Goal: Transaction & Acquisition: Book appointment/travel/reservation

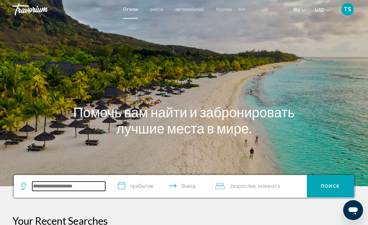
click at [54, 184] on input "Search widget" at bounding box center [68, 185] width 73 height 9
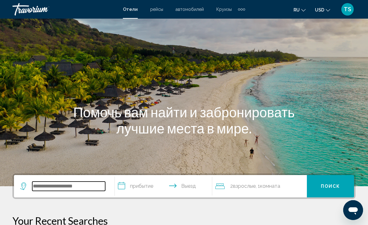
scroll to position [153, 0]
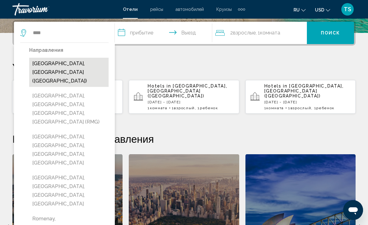
click at [50, 63] on button "[GEOGRAPHIC_DATA], [GEOGRAPHIC_DATA] ([GEOGRAPHIC_DATA])" at bounding box center [68, 72] width 79 height 29
type input "**********"
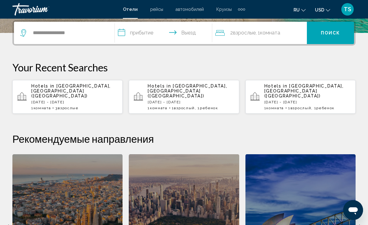
click at [121, 32] on input "**********" at bounding box center [165, 34] width 100 height 24
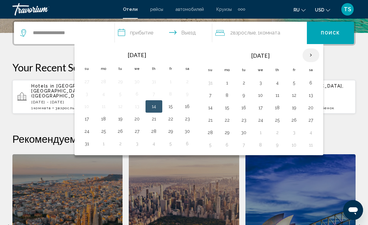
click at [311, 57] on th "Next month" at bounding box center [310, 55] width 17 height 14
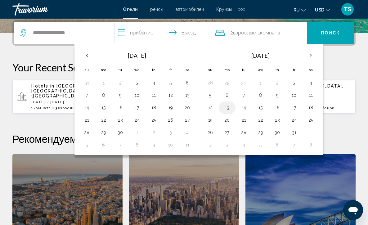
click at [228, 108] on button "13" at bounding box center [227, 107] width 10 height 9
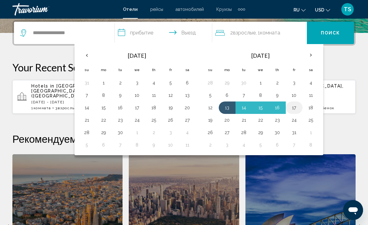
click at [295, 109] on button "17" at bounding box center [294, 107] width 10 height 9
type input "**********"
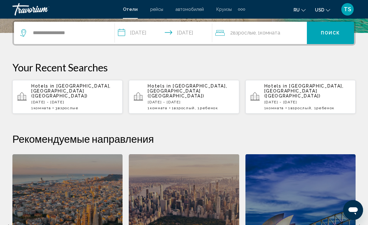
click at [289, 32] on div "2 Взрослый Взрослые , 1 Комната номера" at bounding box center [261, 33] width 92 height 9
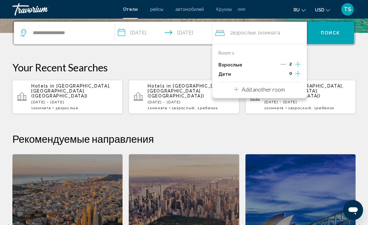
click at [298, 65] on icon "Increment adults" at bounding box center [298, 64] width 6 height 6
click at [334, 33] on span "Поиск" at bounding box center [331, 33] width 20 height 5
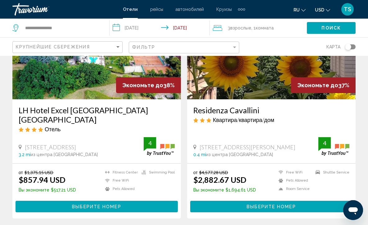
scroll to position [1216, 0]
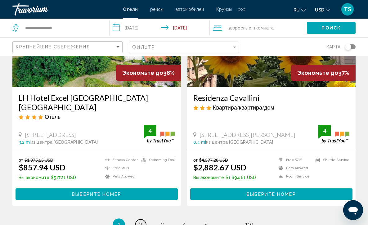
click at [140, 221] on span "2" at bounding box center [140, 224] width 3 height 7
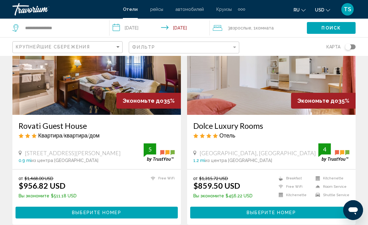
scroll to position [50, 0]
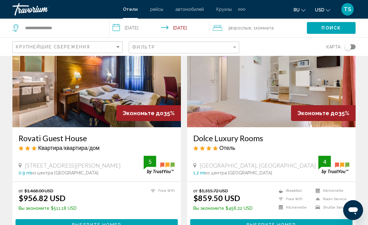
click at [257, 92] on img "Main content" at bounding box center [271, 77] width 168 height 99
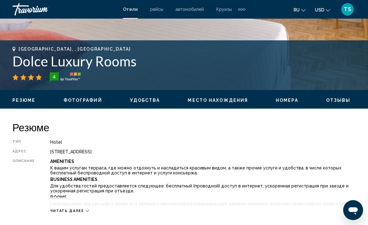
scroll to position [236, 0]
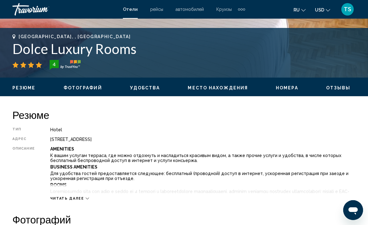
click at [86, 198] on icon "Main content" at bounding box center [87, 199] width 3 height 2
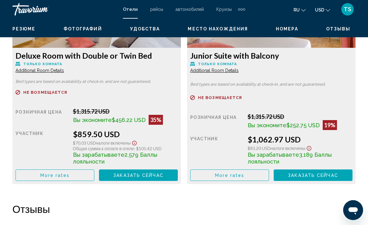
scroll to position [1187, 0]
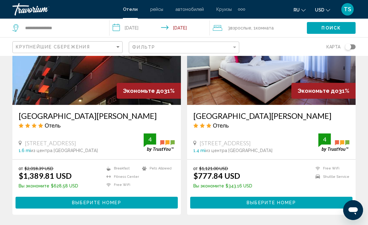
scroll to position [1210, 0]
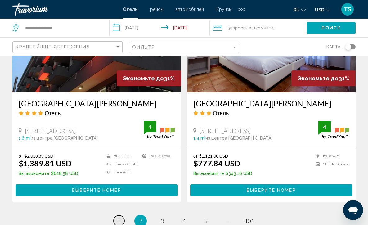
click at [120, 217] on span "1" at bounding box center [118, 220] width 3 height 7
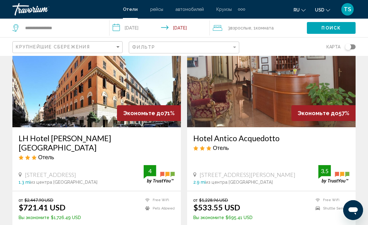
scroll to position [37, 0]
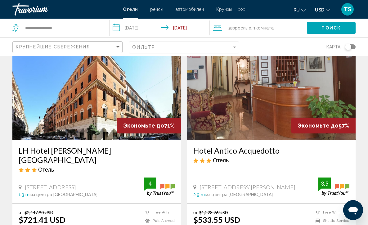
click at [85, 103] on img "Main content" at bounding box center [96, 89] width 168 height 99
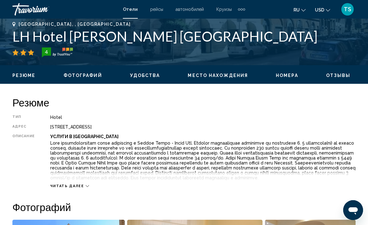
scroll to position [261, 0]
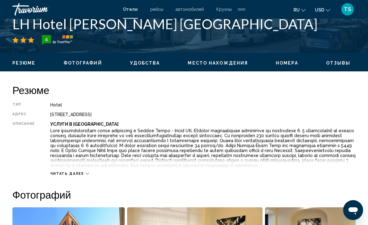
click at [86, 172] on icon "Main content" at bounding box center [87, 173] width 3 height 3
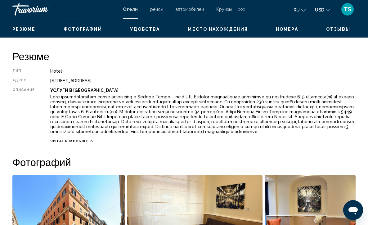
scroll to position [282, 0]
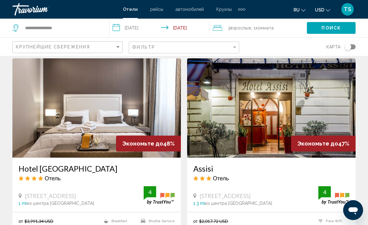
scroll to position [496, 0]
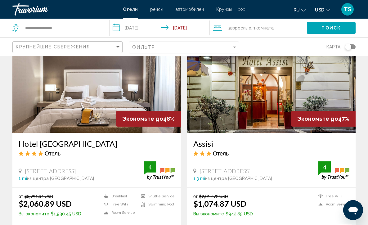
click at [253, 84] on img "Main content" at bounding box center [271, 83] width 168 height 99
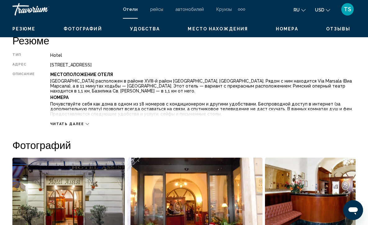
scroll to position [347, 0]
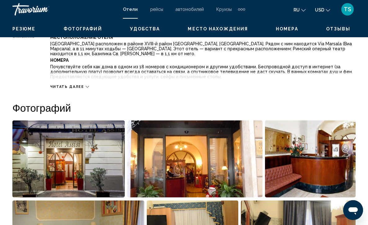
click at [86, 85] on icon "Main content" at bounding box center [87, 86] width 3 height 3
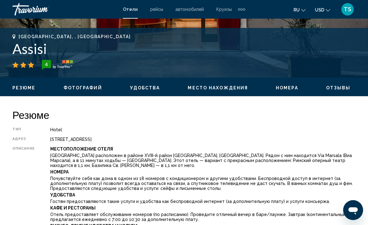
scroll to position [223, 0]
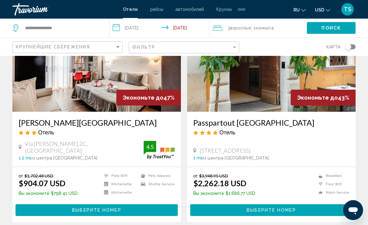
scroll to position [726, 0]
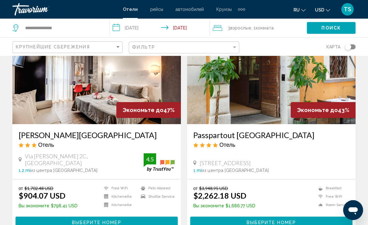
click at [95, 82] on img "Main content" at bounding box center [96, 74] width 168 height 99
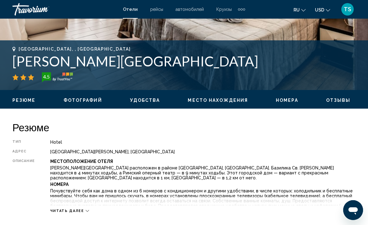
scroll to position [236, 0]
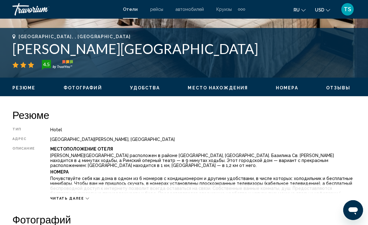
click at [87, 196] on button "Читать далее" at bounding box center [69, 198] width 39 height 5
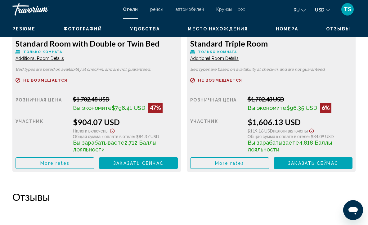
scroll to position [1014, 0]
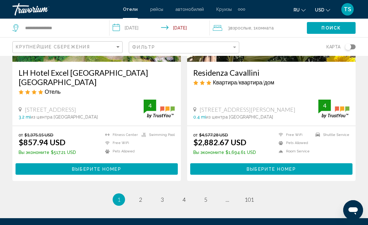
scroll to position [1266, 0]
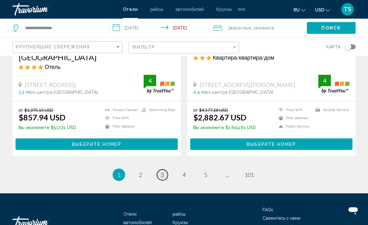
click at [163, 171] on span "3" at bounding box center [162, 174] width 3 height 7
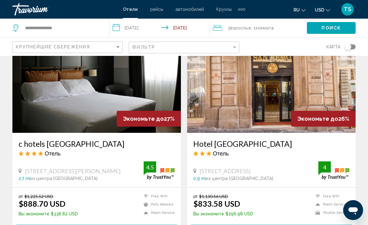
scroll to position [484, 0]
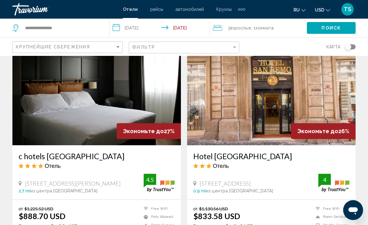
click at [266, 89] on img "Main content" at bounding box center [271, 95] width 168 height 99
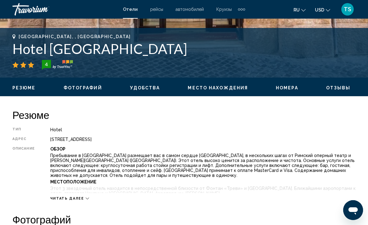
scroll to position [248, 0]
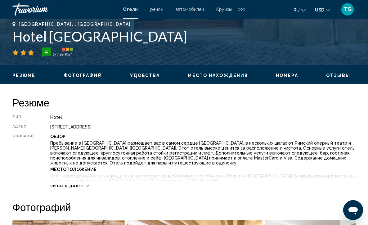
click at [86, 184] on icon "Main content" at bounding box center [87, 185] width 3 height 3
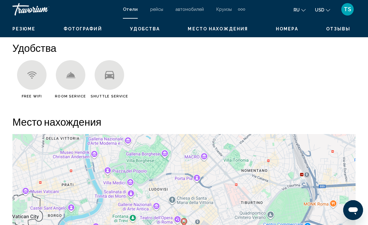
scroll to position [648, 0]
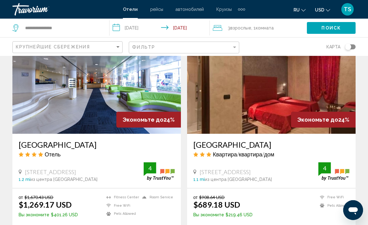
scroll to position [1156, 0]
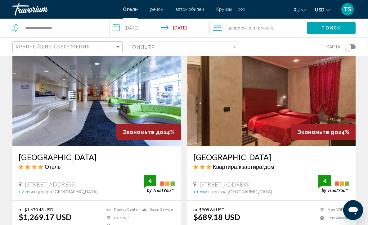
click at [262, 104] on img "Main content" at bounding box center [271, 96] width 168 height 99
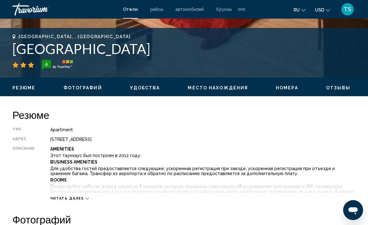
scroll to position [248, 0]
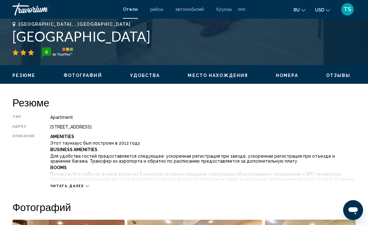
click at [86, 184] on icon "Main content" at bounding box center [87, 185] width 3 height 3
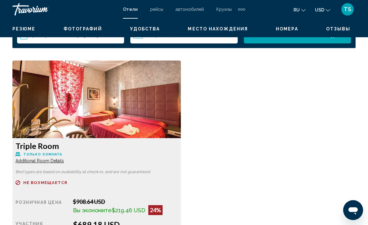
scroll to position [1068, 0]
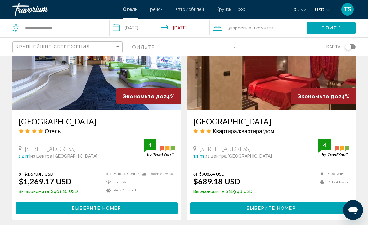
scroll to position [1229, 0]
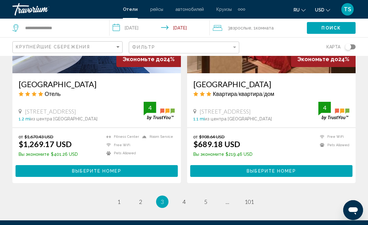
click at [189, 195] on li "page 4" at bounding box center [184, 201] width 12 height 12
click at [184, 198] on span "4" at bounding box center [183, 201] width 3 height 7
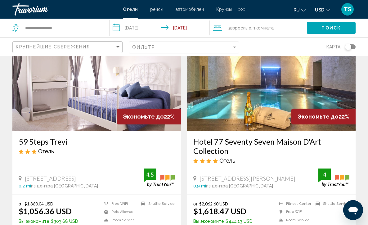
scroll to position [732, 0]
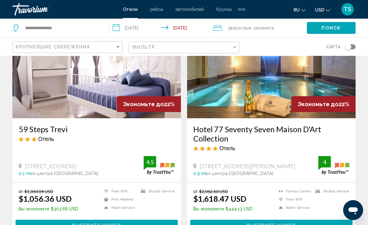
click at [86, 82] on img "Main content" at bounding box center [96, 68] width 168 height 99
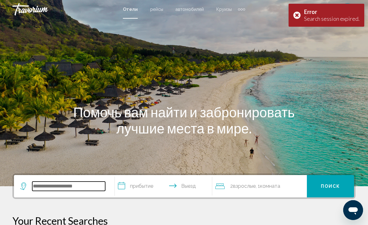
click at [53, 188] on input "Search widget" at bounding box center [68, 185] width 73 height 9
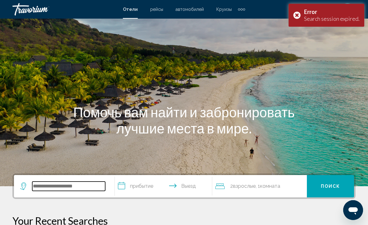
scroll to position [153, 0]
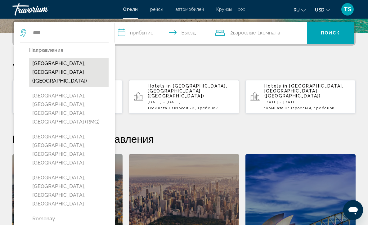
click at [57, 65] on button "[GEOGRAPHIC_DATA], [GEOGRAPHIC_DATA] ([GEOGRAPHIC_DATA])" at bounding box center [68, 72] width 79 height 29
type input "**********"
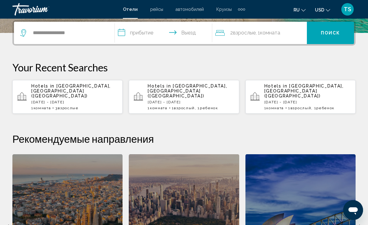
click at [122, 32] on input "**********" at bounding box center [165, 34] width 100 height 24
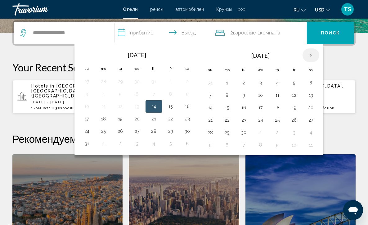
click at [313, 55] on th "Next month" at bounding box center [310, 55] width 17 height 14
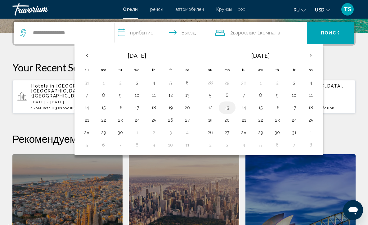
click at [228, 110] on button "13" at bounding box center [227, 107] width 10 height 9
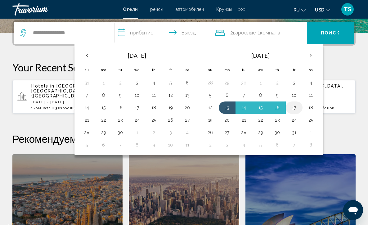
click at [295, 109] on button "17" at bounding box center [294, 107] width 10 height 9
type input "**********"
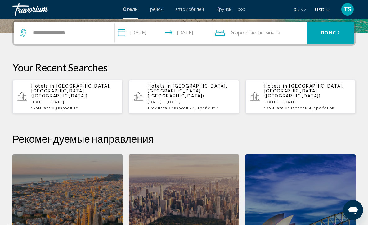
click at [296, 31] on div "2 Взрослый Взрослые , 1 Комната номера" at bounding box center [261, 33] width 92 height 9
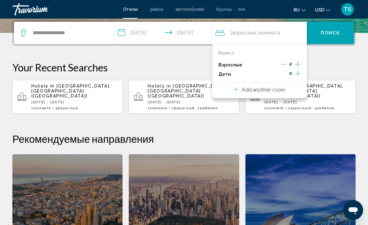
click at [296, 65] on icon "Increment adults" at bounding box center [298, 63] width 6 height 7
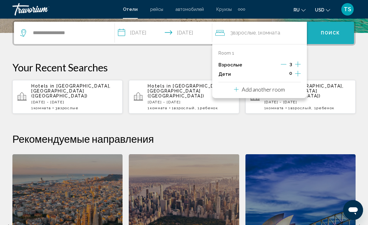
click at [336, 31] on span "Поиск" at bounding box center [331, 33] width 20 height 5
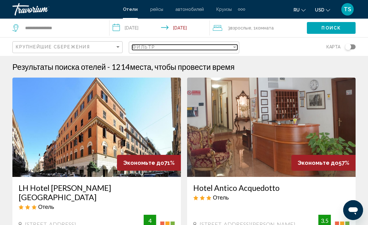
click at [234, 48] on div "Filter" at bounding box center [234, 48] width 3 height 2
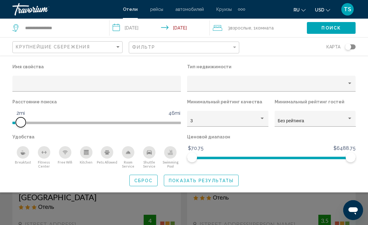
drag, startPoint x: 119, startPoint y: 120, endPoint x: 20, endPoint y: 114, distance: 99.1
click at [20, 122] on ngx-slider "1mi 46mi 2mi" at bounding box center [96, 122] width 168 height 1
click at [24, 153] on icon "Breakfast" at bounding box center [22, 152] width 5 height 5
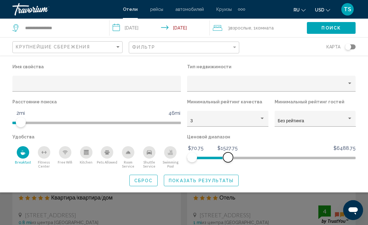
drag, startPoint x: 349, startPoint y: 157, endPoint x: 224, endPoint y: 162, distance: 125.1
click at [225, 160] on span "Hotel Filters" at bounding box center [228, 157] width 10 height 10
drag, startPoint x: 222, startPoint y: 154, endPoint x: 202, endPoint y: 155, distance: 20.8
click at [202, 157] on ngx-slider "$70.75 $6488.75 $70.75 $447.50 $70.75 - $447.50" at bounding box center [271, 157] width 168 height 1
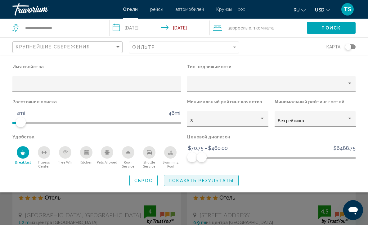
click at [196, 183] on span "Показать результаты" at bounding box center [201, 180] width 65 height 5
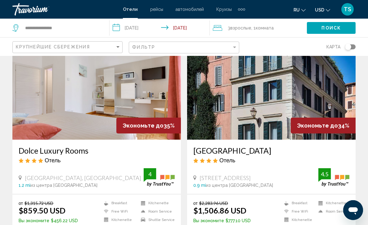
scroll to position [50, 0]
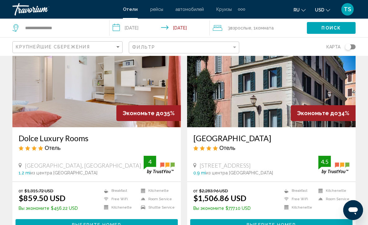
click at [89, 89] on img "Main content" at bounding box center [96, 77] width 168 height 99
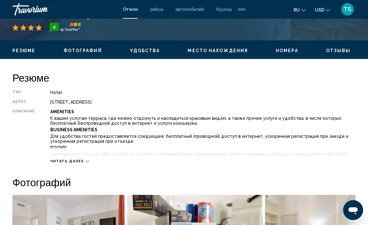
scroll to position [285, 0]
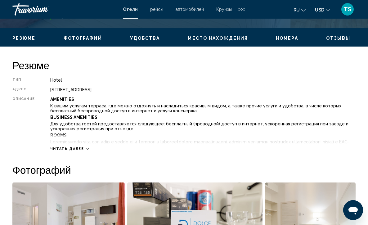
click at [86, 147] on icon "Main content" at bounding box center [87, 148] width 3 height 3
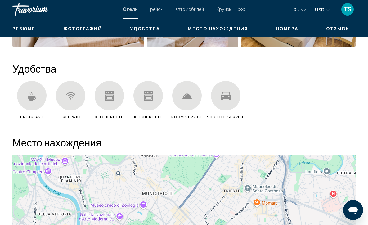
scroll to position [761, 0]
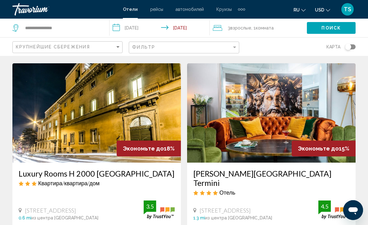
scroll to position [937, 0]
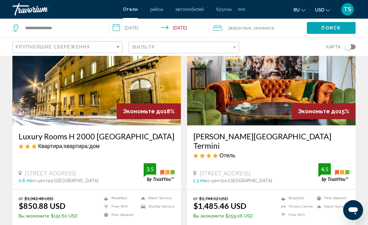
click at [97, 87] on img "Main content" at bounding box center [96, 75] width 168 height 99
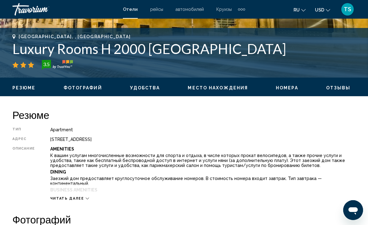
scroll to position [248, 0]
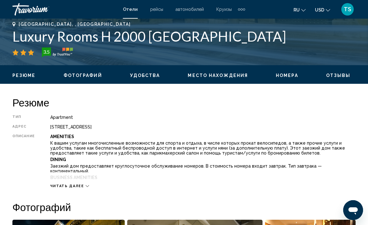
click at [86, 185] on icon "Main content" at bounding box center [87, 185] width 3 height 3
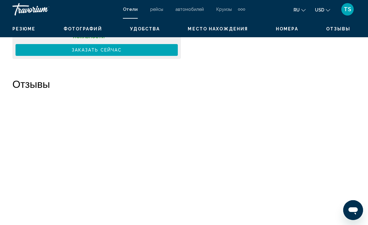
scroll to position [1569, 0]
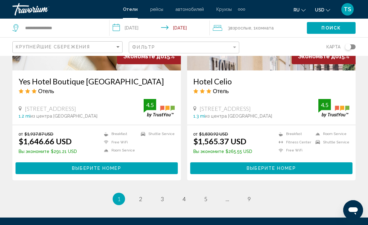
scroll to position [1229, 0]
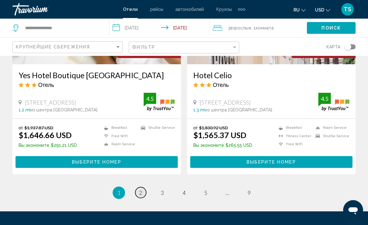
click at [139, 189] on span "2" at bounding box center [140, 192] width 3 height 7
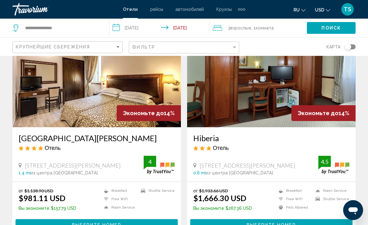
scroll to position [62, 0]
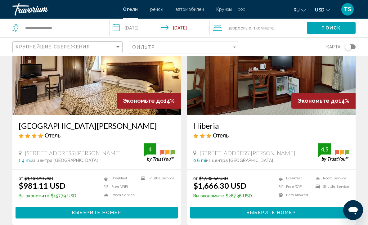
click at [101, 84] on img "Main content" at bounding box center [96, 65] width 168 height 99
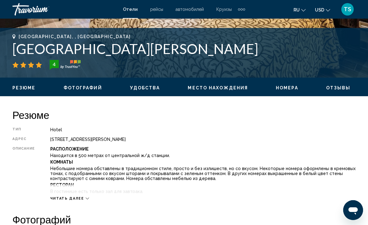
scroll to position [248, 0]
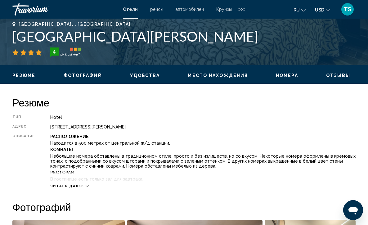
click at [86, 184] on icon "Main content" at bounding box center [87, 185] width 3 height 3
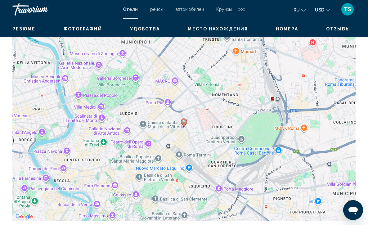
scroll to position [757, 0]
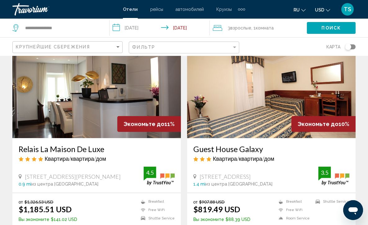
scroll to position [937, 0]
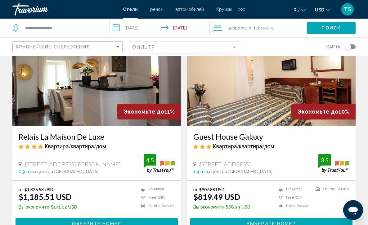
click at [261, 99] on img "Main content" at bounding box center [271, 75] width 168 height 99
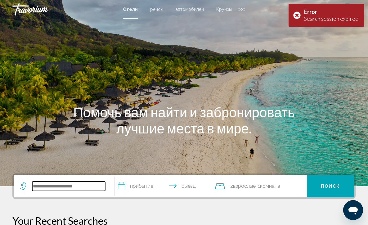
click at [77, 187] on input "Search widget" at bounding box center [68, 185] width 73 height 9
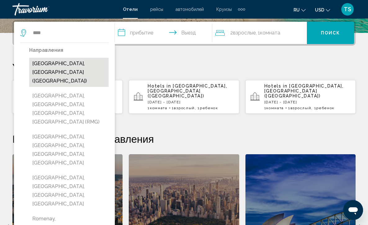
click at [60, 64] on button "[GEOGRAPHIC_DATA], [GEOGRAPHIC_DATA] ([GEOGRAPHIC_DATA])" at bounding box center [68, 72] width 79 height 29
type input "**********"
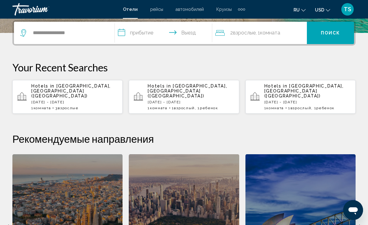
click at [122, 32] on input "**********" at bounding box center [165, 34] width 100 height 24
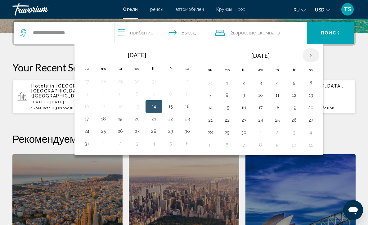
click at [312, 55] on th "Next month" at bounding box center [310, 55] width 17 height 14
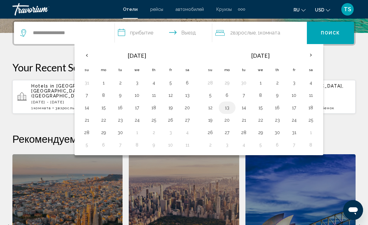
click at [229, 110] on button "13" at bounding box center [227, 107] width 10 height 9
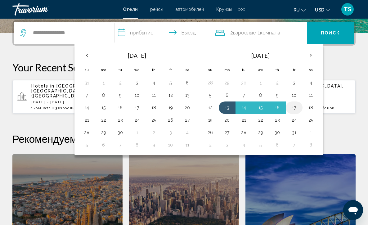
click at [296, 108] on button "17" at bounding box center [294, 107] width 10 height 9
type input "**********"
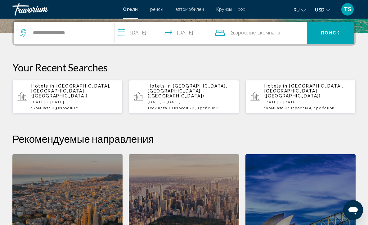
click at [288, 32] on div "2 Взрослый Взрослые , 1 Комната номера" at bounding box center [261, 33] width 92 height 9
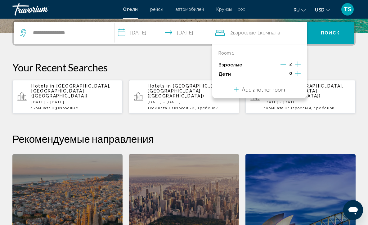
click at [297, 66] on icon "Increment adults" at bounding box center [298, 63] width 6 height 7
click at [332, 34] on span "Поиск" at bounding box center [331, 33] width 20 height 5
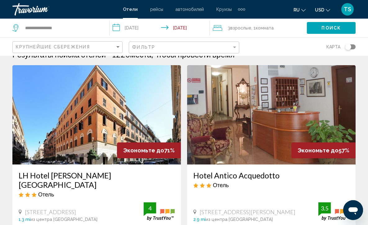
scroll to position [25, 0]
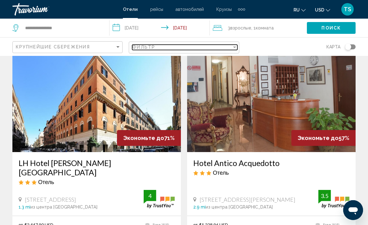
click at [235, 47] on div "Filter" at bounding box center [234, 48] width 3 height 2
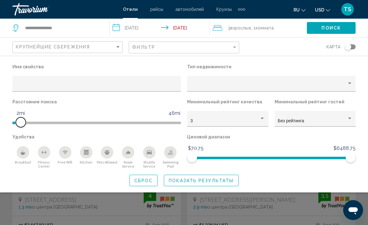
drag, startPoint x: 118, startPoint y: 122, endPoint x: 20, endPoint y: 120, distance: 98.0
click at [20, 120] on span "Hotel Filters" at bounding box center [21, 122] width 10 height 10
click at [23, 154] on icon "Breakfast" at bounding box center [22, 153] width 5 height 2
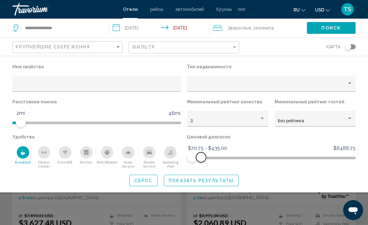
drag, startPoint x: 351, startPoint y: 158, endPoint x: 202, endPoint y: 162, distance: 149.3
click at [201, 161] on span "Hotel Filters" at bounding box center [201, 157] width 10 height 10
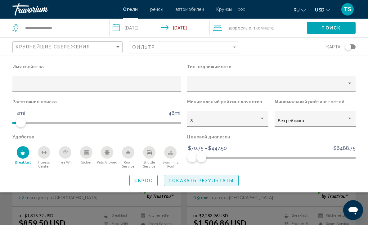
click at [198, 183] on span "Показать результаты" at bounding box center [201, 180] width 65 height 5
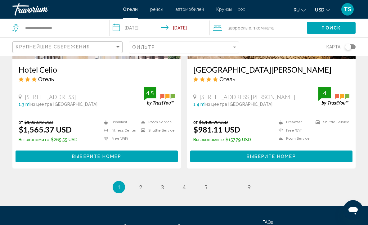
scroll to position [1259, 0]
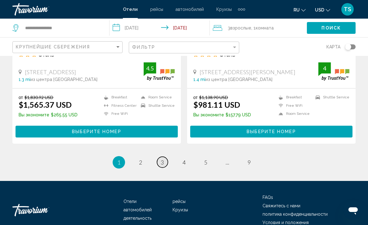
click at [162, 159] on span "3" at bounding box center [162, 162] width 3 height 7
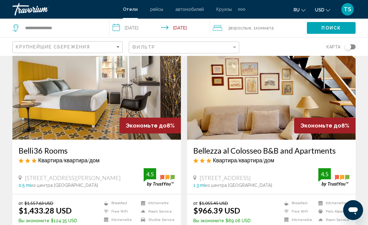
scroll to position [50, 0]
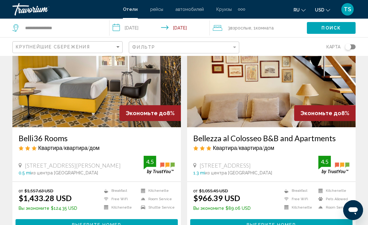
click at [257, 92] on img "Main content" at bounding box center [271, 77] width 168 height 99
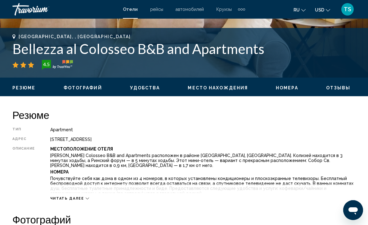
scroll to position [248, 0]
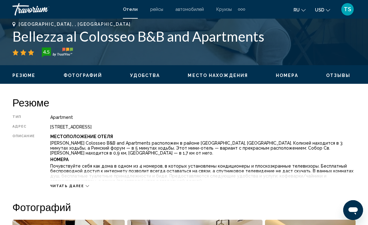
click at [86, 185] on icon "Main content" at bounding box center [87, 186] width 3 height 2
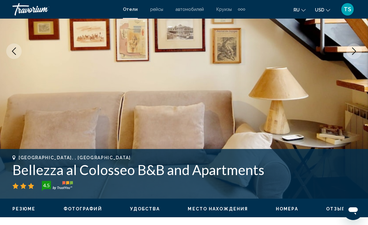
scroll to position [103, 0]
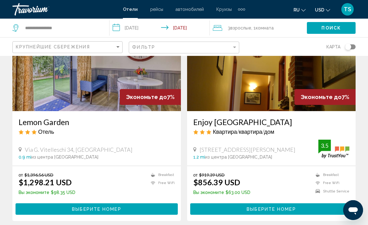
scroll to position [752, 0]
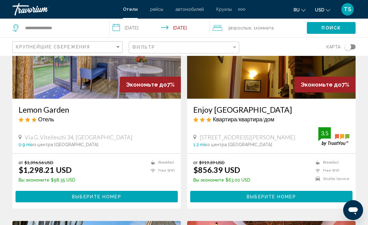
click at [266, 71] on img "Main content" at bounding box center [271, 48] width 168 height 99
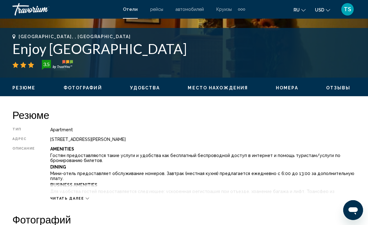
scroll to position [248, 0]
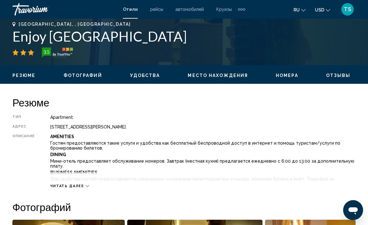
click at [78, 184] on span "Читать далее" at bounding box center [67, 186] width 34 height 4
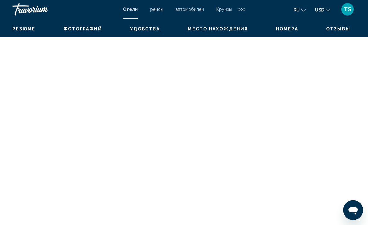
scroll to position [1669, 0]
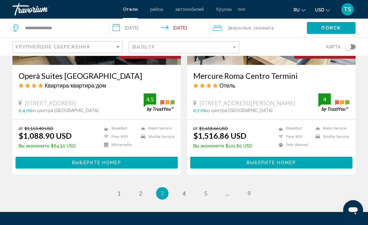
scroll to position [1253, 0]
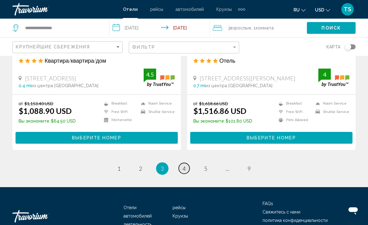
click at [186, 163] on link "page 4" at bounding box center [184, 168] width 11 height 11
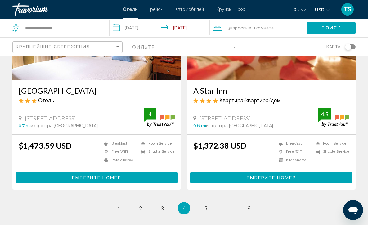
scroll to position [1223, 0]
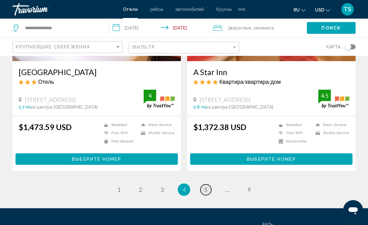
click at [207, 187] on span "5" at bounding box center [205, 189] width 3 height 7
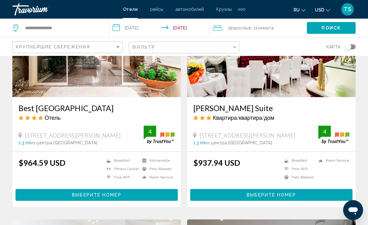
scroll to position [732, 0]
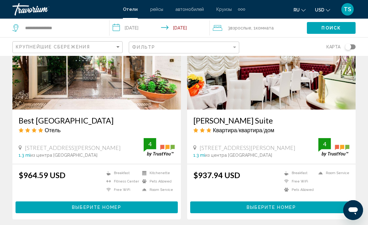
click at [89, 83] on img "Main content" at bounding box center [96, 59] width 168 height 99
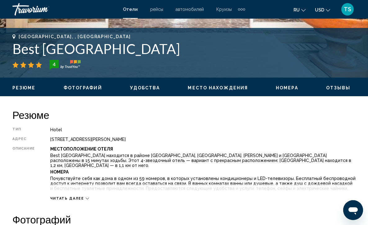
scroll to position [261, 0]
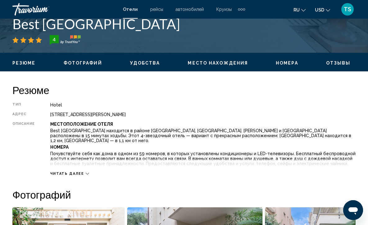
click at [86, 172] on icon "Main content" at bounding box center [87, 173] width 3 height 3
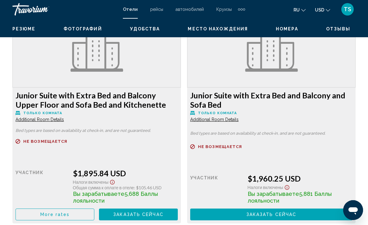
scroll to position [2937, 0]
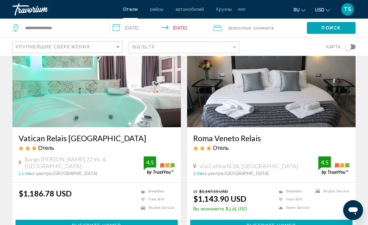
scroll to position [62, 0]
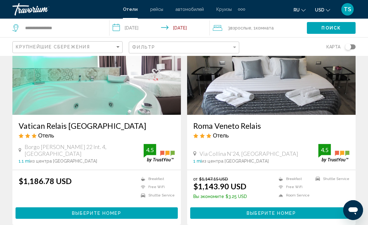
click at [81, 83] on img "Main content" at bounding box center [96, 65] width 168 height 99
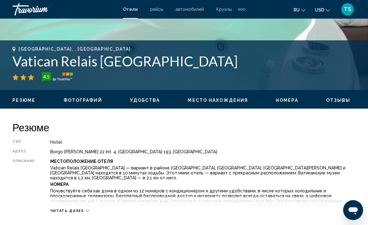
scroll to position [236, 0]
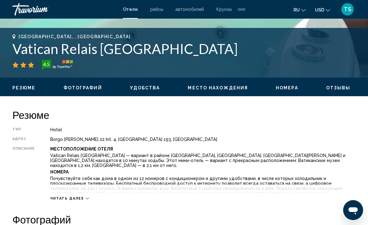
click at [86, 197] on icon "Main content" at bounding box center [87, 198] width 3 height 3
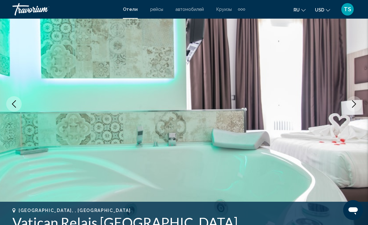
scroll to position [87, 0]
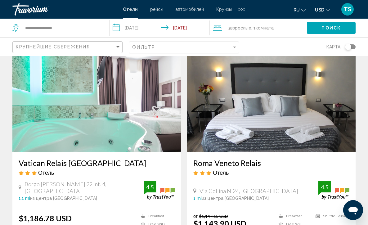
scroll to position [37, 0]
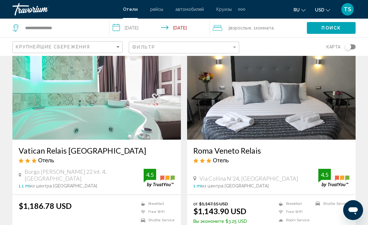
click at [272, 107] on img "Main content" at bounding box center [271, 89] width 168 height 99
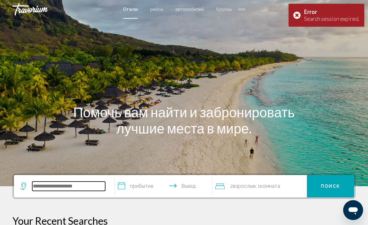
click at [41, 185] on input "Search widget" at bounding box center [68, 185] width 73 height 9
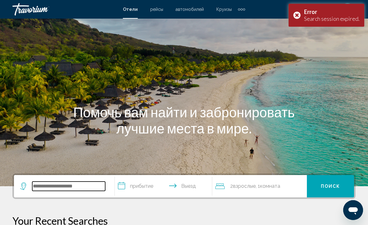
scroll to position [153, 0]
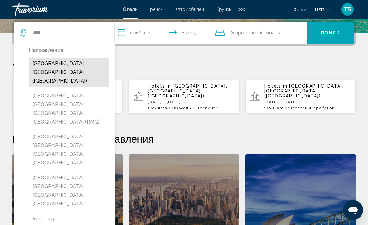
click at [53, 63] on button "[GEOGRAPHIC_DATA], [GEOGRAPHIC_DATA] ([GEOGRAPHIC_DATA])" at bounding box center [68, 72] width 79 height 29
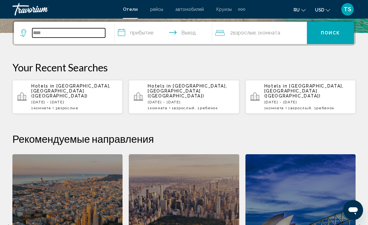
type input "**********"
click at [121, 30] on input "**********" at bounding box center [165, 34] width 100 height 24
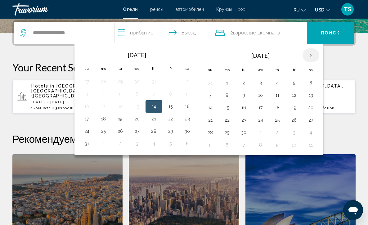
click at [311, 57] on th "Next month" at bounding box center [310, 55] width 17 height 14
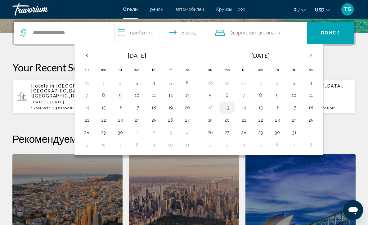
click at [229, 110] on button "13" at bounding box center [227, 107] width 10 height 9
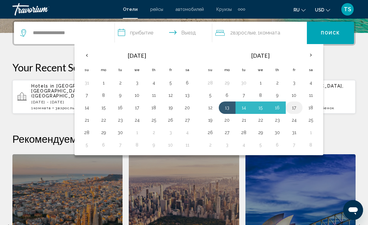
click at [294, 110] on button "17" at bounding box center [294, 107] width 10 height 9
type input "**********"
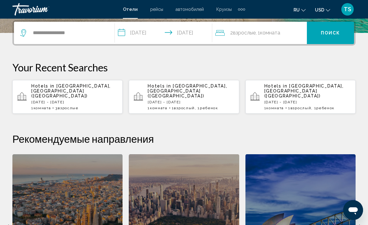
click at [283, 34] on div "2 Взрослый Взрослые , 1 Комната номера" at bounding box center [261, 33] width 92 height 9
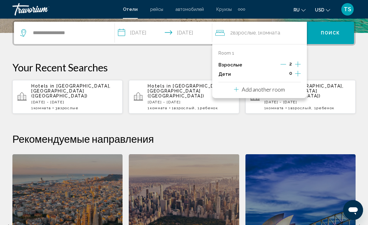
click at [298, 66] on icon "Increment adults" at bounding box center [298, 64] width 6 height 6
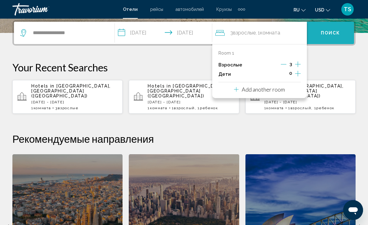
click at [337, 33] on span "Поиск" at bounding box center [331, 33] width 20 height 5
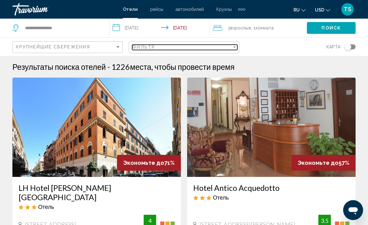
click at [233, 48] on div "Filter" at bounding box center [234, 48] width 3 height 2
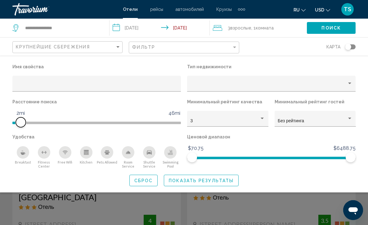
drag, startPoint x: 120, startPoint y: 121, endPoint x: 20, endPoint y: 132, distance: 100.5
click at [20, 132] on div "Расстояние поиска 1mi 46mi 2mi" at bounding box center [96, 114] width 175 height 35
click at [29, 151] on button "Breakfast" at bounding box center [22, 157] width 21 height 23
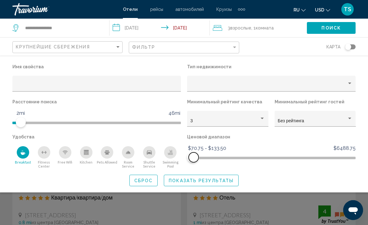
drag, startPoint x: 352, startPoint y: 158, endPoint x: 191, endPoint y: 185, distance: 163.5
click at [191, 185] on div "Имя свойства Тип недвижимости Расстояние поиска 1mi 46mi 2mi Минимальный рейтин…" at bounding box center [184, 124] width 368 height 124
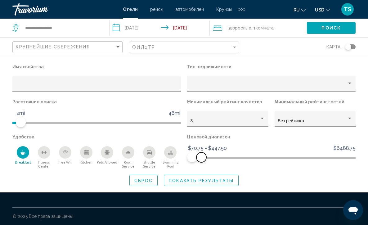
drag, startPoint x: 194, startPoint y: 158, endPoint x: 202, endPoint y: 159, distance: 8.1
click at [202, 159] on span "Hotel Filters" at bounding box center [201, 157] width 10 height 10
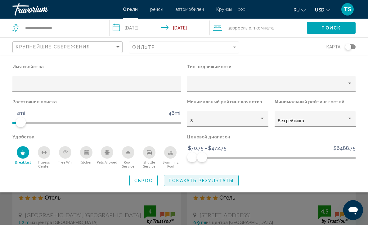
click at [201, 183] on span "Показать результаты" at bounding box center [201, 180] width 65 height 5
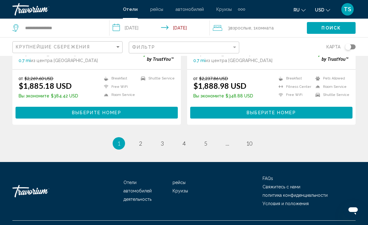
scroll to position [1281, 0]
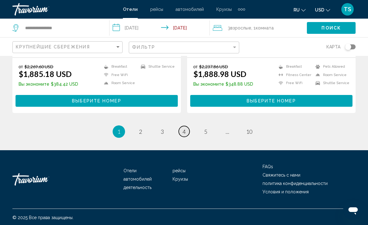
click at [182, 129] on link "page 4" at bounding box center [184, 131] width 11 height 11
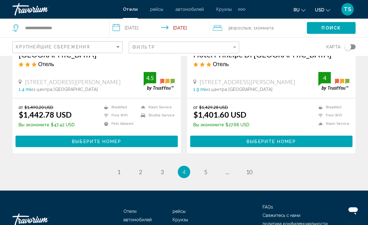
scroll to position [1266, 0]
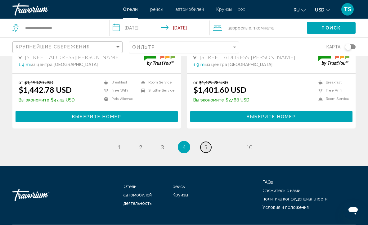
click at [205, 144] on span "5" at bounding box center [205, 147] width 3 height 7
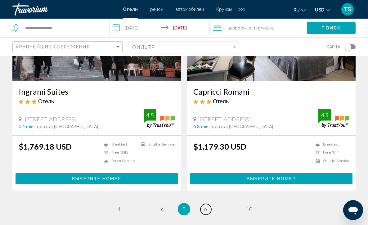
scroll to position [1216, 0]
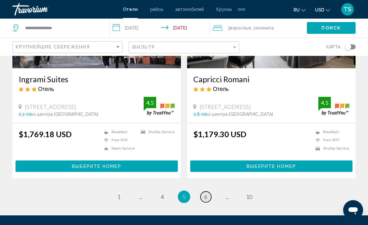
click at [205, 195] on span "6" at bounding box center [205, 196] width 3 height 7
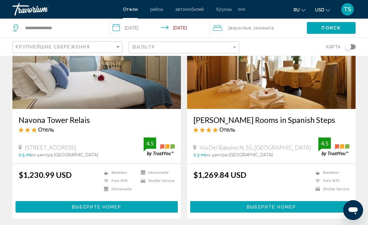
scroll to position [720, 0]
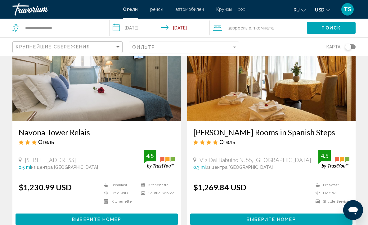
click at [91, 91] on img "Main content" at bounding box center [96, 71] width 168 height 99
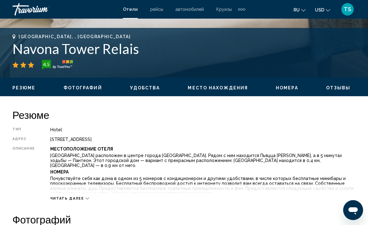
scroll to position [248, 0]
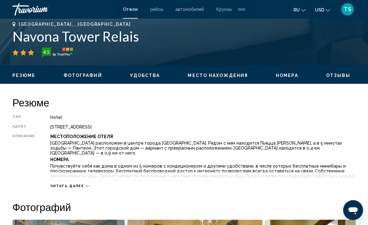
click at [86, 184] on icon "Main content" at bounding box center [87, 185] width 3 height 3
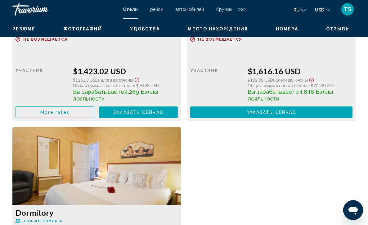
scroll to position [1493, 0]
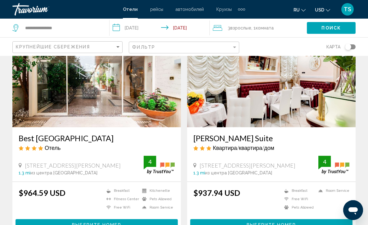
scroll to position [37, 0]
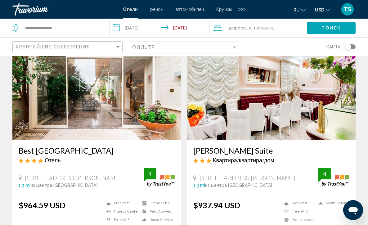
click at [244, 97] on img "Main content" at bounding box center [271, 89] width 168 height 99
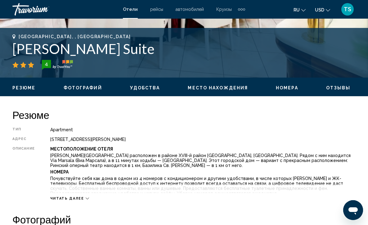
scroll to position [248, 0]
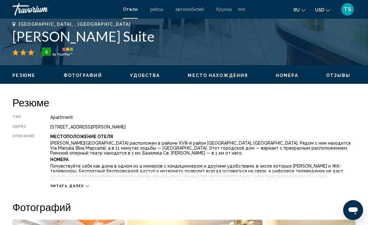
click at [86, 184] on icon "Main content" at bounding box center [87, 185] width 3 height 3
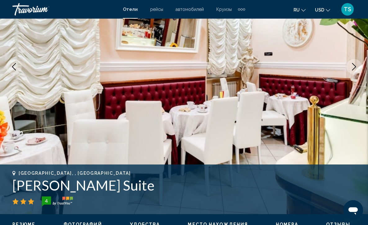
scroll to position [112, 0]
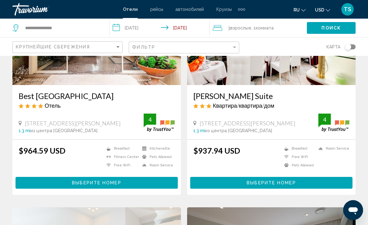
scroll to position [87, 0]
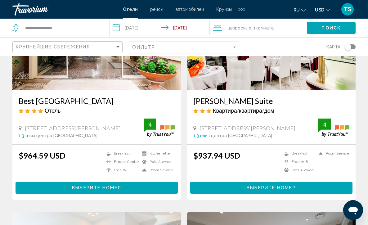
click at [86, 72] on img "Main content" at bounding box center [96, 40] width 168 height 99
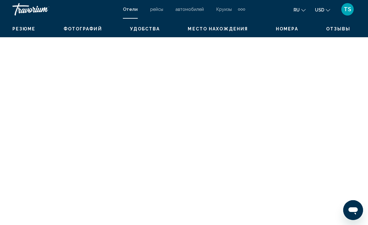
scroll to position [3177, 0]
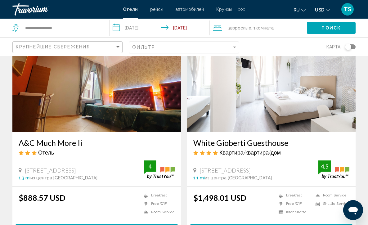
scroll to position [943, 0]
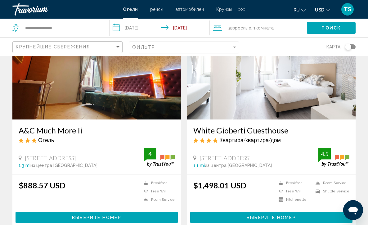
click at [101, 80] on img "Main content" at bounding box center [96, 69] width 168 height 99
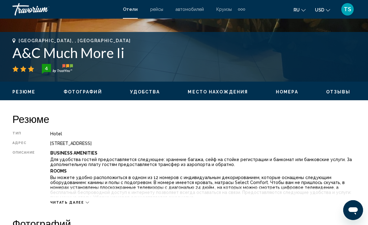
scroll to position [236, 0]
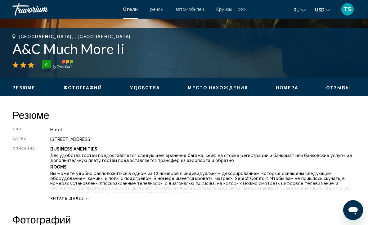
click at [86, 197] on icon "Main content" at bounding box center [87, 198] width 3 height 3
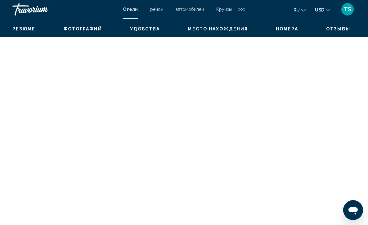
scroll to position [1423, 0]
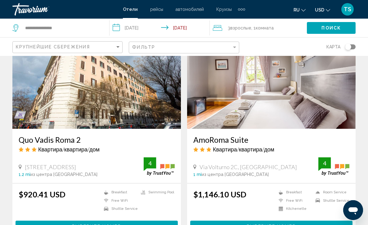
scroll to position [1143, 0]
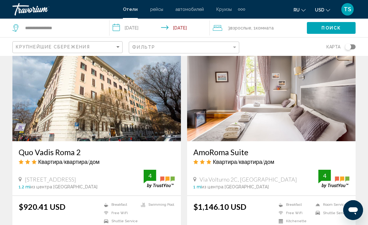
click at [90, 101] on img "Main content" at bounding box center [96, 91] width 168 height 99
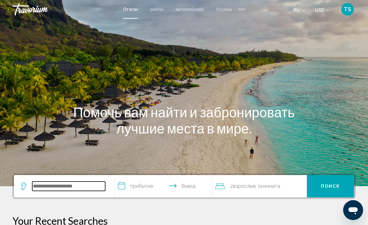
click at [61, 182] on input "Search widget" at bounding box center [68, 185] width 73 height 9
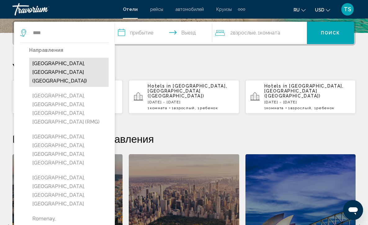
click at [75, 62] on button "[GEOGRAPHIC_DATA], [GEOGRAPHIC_DATA] ([GEOGRAPHIC_DATA])" at bounding box center [68, 72] width 79 height 29
type input "**********"
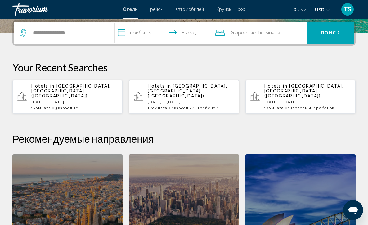
click at [123, 34] on input "**********" at bounding box center [165, 34] width 100 height 24
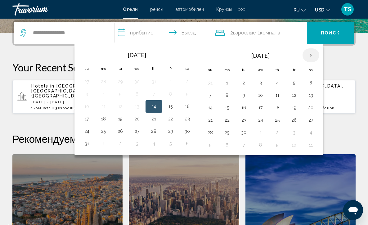
click at [312, 56] on th "Next month" at bounding box center [310, 55] width 17 height 14
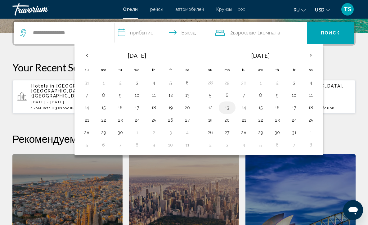
click at [229, 110] on button "13" at bounding box center [227, 107] width 10 height 9
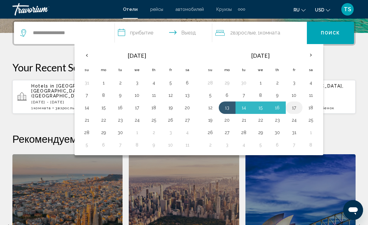
click at [297, 106] on button "17" at bounding box center [294, 107] width 10 height 9
type input "**********"
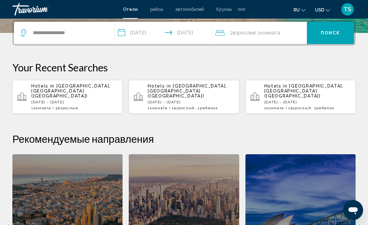
click at [293, 32] on div "2 Взрослый Взрослые , 1 Комната номера" at bounding box center [261, 33] width 92 height 9
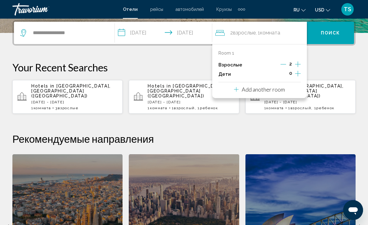
click at [297, 65] on icon "Increment adults" at bounding box center [298, 63] width 6 height 7
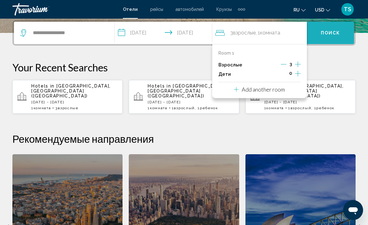
click at [327, 33] on span "Поиск" at bounding box center [331, 33] width 20 height 5
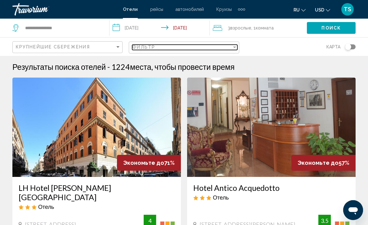
click at [234, 46] on div "Filter" at bounding box center [235, 47] width 6 height 5
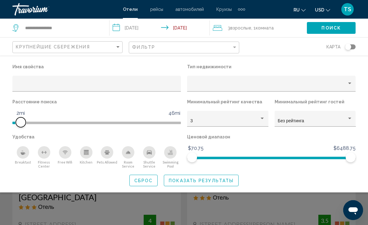
drag, startPoint x: 118, startPoint y: 120, endPoint x: 23, endPoint y: 119, distance: 95.5
click at [23, 119] on span "Hotel Filters" at bounding box center [21, 122] width 10 height 10
click at [22, 154] on icon "Breakfast" at bounding box center [22, 153] width 5 height 2
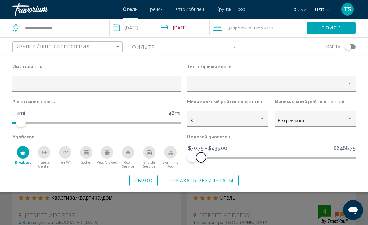
drag, startPoint x: 353, startPoint y: 158, endPoint x: 201, endPoint y: 170, distance: 152.5
click at [201, 168] on div "Ценовой диапазон $70.75 $6488.75 $70.75 $435.00 $70.75 - $435.00" at bounding box center [271, 150] width 175 height 36
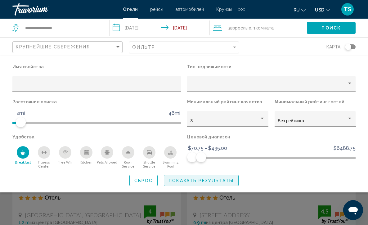
click at [191, 183] on span "Показать результаты" at bounding box center [201, 180] width 65 height 5
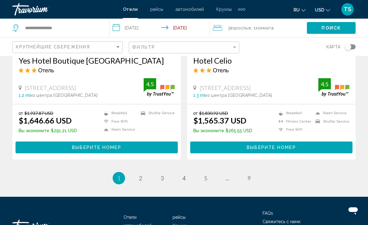
scroll to position [1256, 0]
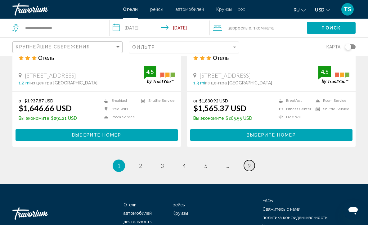
click at [249, 162] on span "9" at bounding box center [249, 165] width 3 height 7
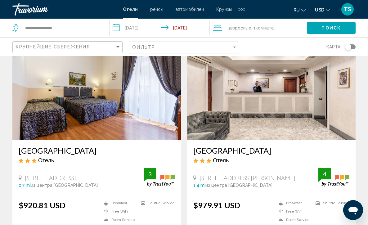
scroll to position [50, 0]
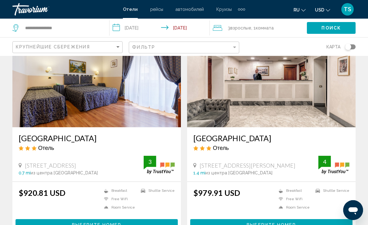
click at [103, 101] on img "Main content" at bounding box center [96, 77] width 168 height 99
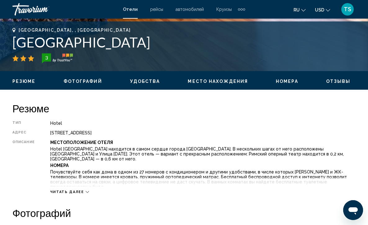
scroll to position [267, 0]
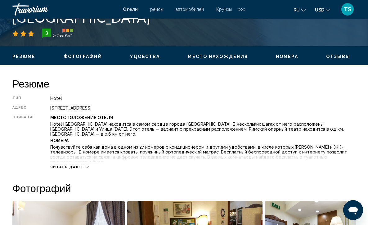
click at [86, 165] on icon "Main content" at bounding box center [87, 166] width 3 height 3
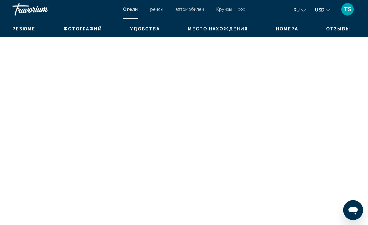
scroll to position [1504, 0]
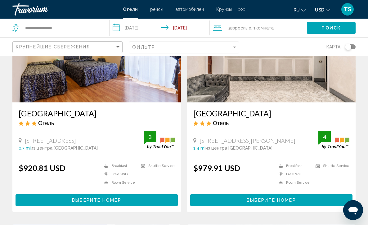
scroll to position [62, 0]
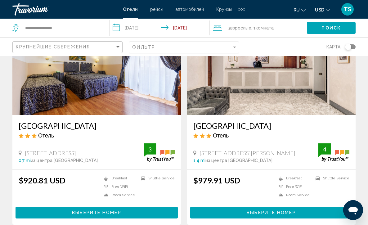
click at [255, 101] on img "Main content" at bounding box center [271, 65] width 168 height 99
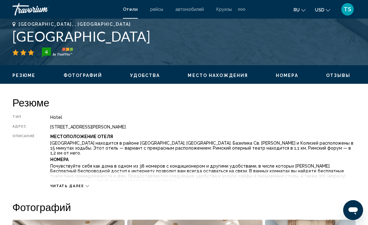
scroll to position [261, 0]
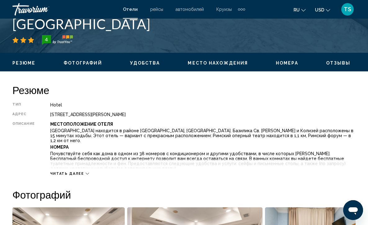
click at [86, 172] on icon "Main content" at bounding box center [87, 173] width 3 height 3
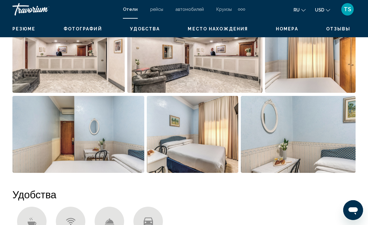
scroll to position [493, 0]
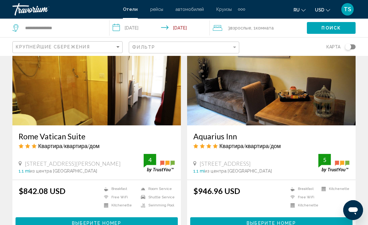
scroll to position [298, 0]
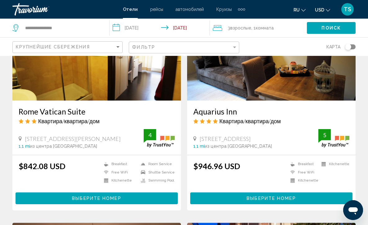
click at [91, 70] on img "Main content" at bounding box center [96, 50] width 168 height 99
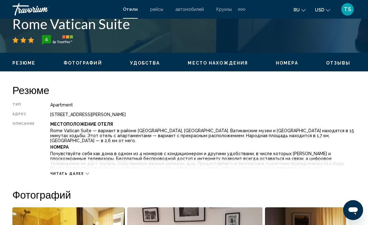
scroll to position [285, 0]
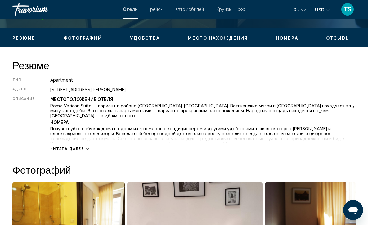
click at [87, 147] on icon "Main content" at bounding box center [87, 148] width 3 height 3
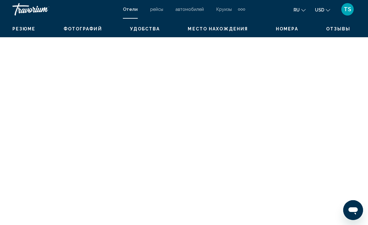
scroll to position [1316, 0]
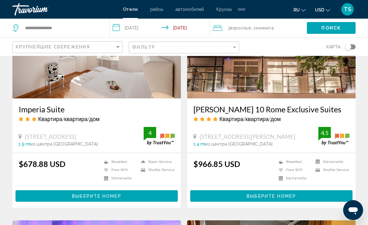
scroll to position [509, 0]
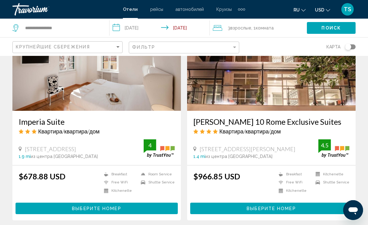
click at [239, 79] on img "Main content" at bounding box center [271, 60] width 168 height 99
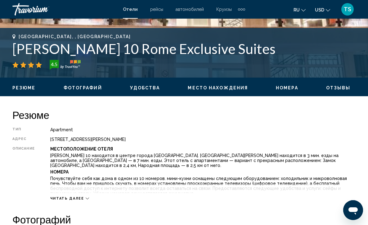
scroll to position [248, 0]
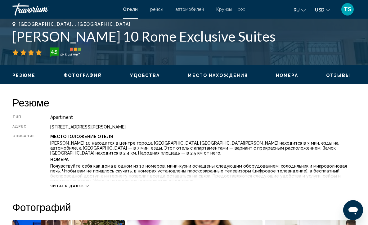
click at [86, 184] on button "Читать далее" at bounding box center [69, 186] width 39 height 5
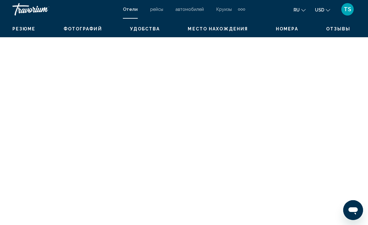
scroll to position [1735, 0]
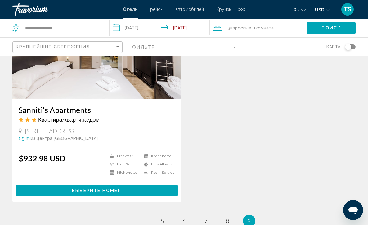
scroll to position [970, 0]
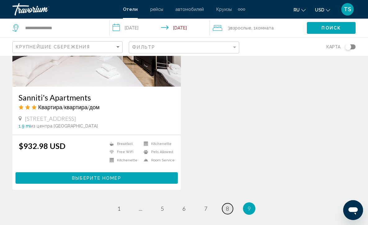
click at [228, 207] on span "8" at bounding box center [227, 208] width 3 height 7
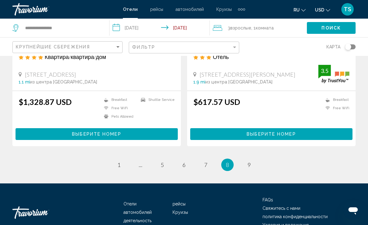
scroll to position [1247, 0]
